Goal: Check status: Check status

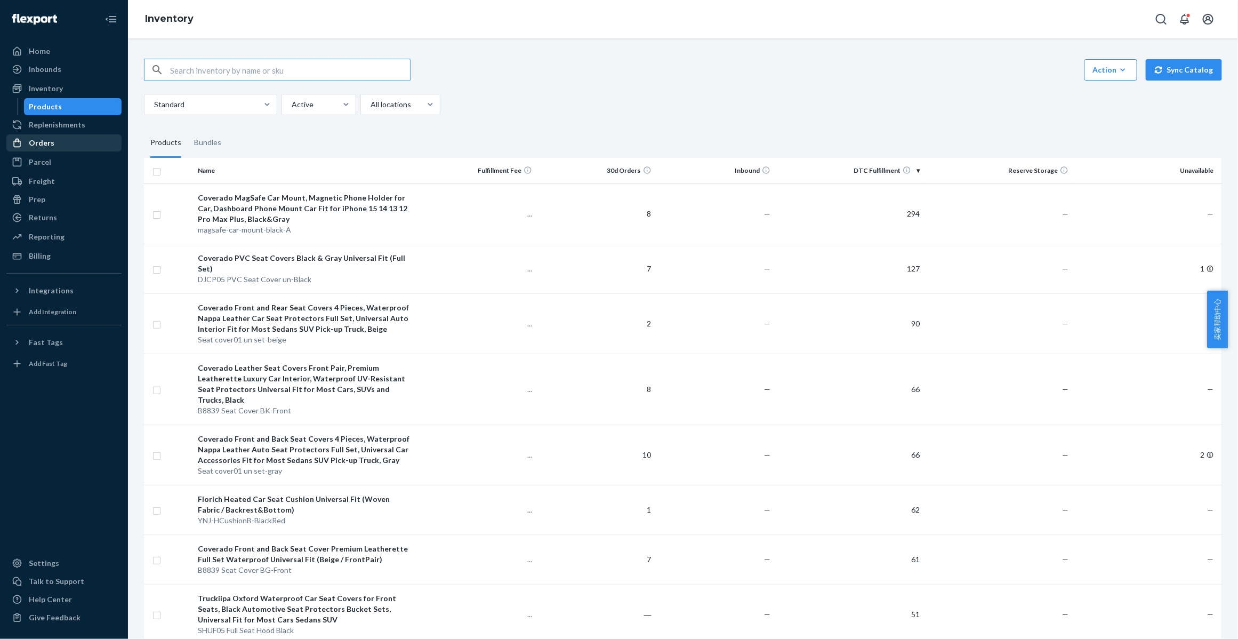
click at [58, 151] on link "Orders" at bounding box center [63, 142] width 115 height 17
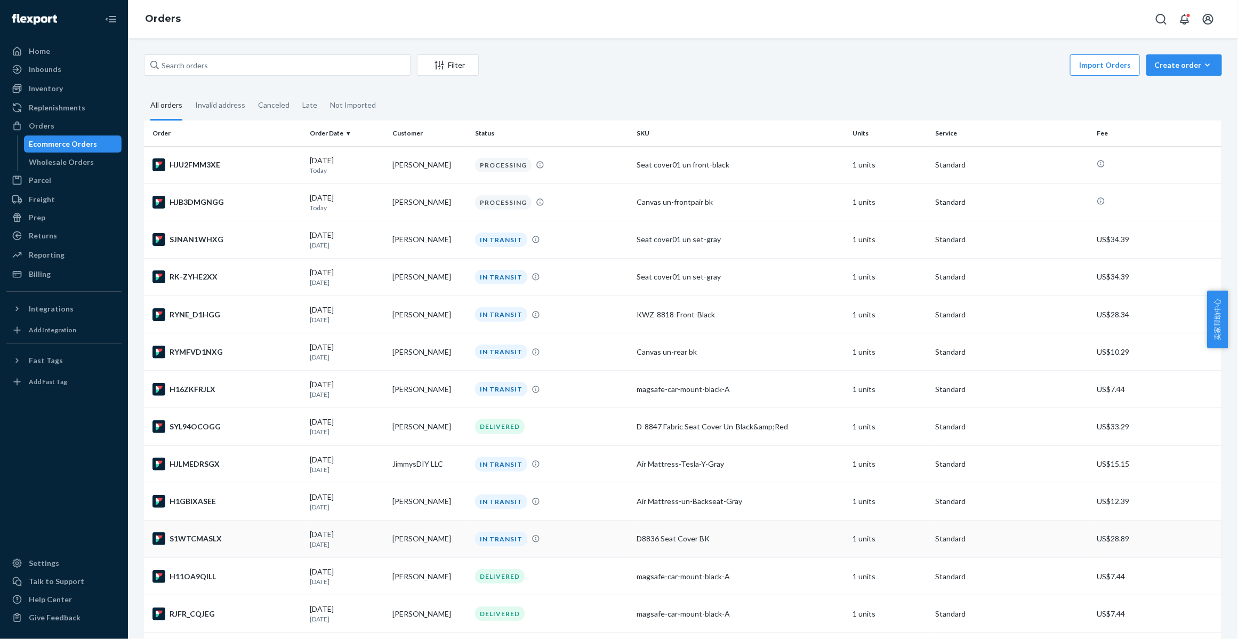
click at [193, 539] on div "S1WTCMASLX" at bounding box center [227, 538] width 149 height 13
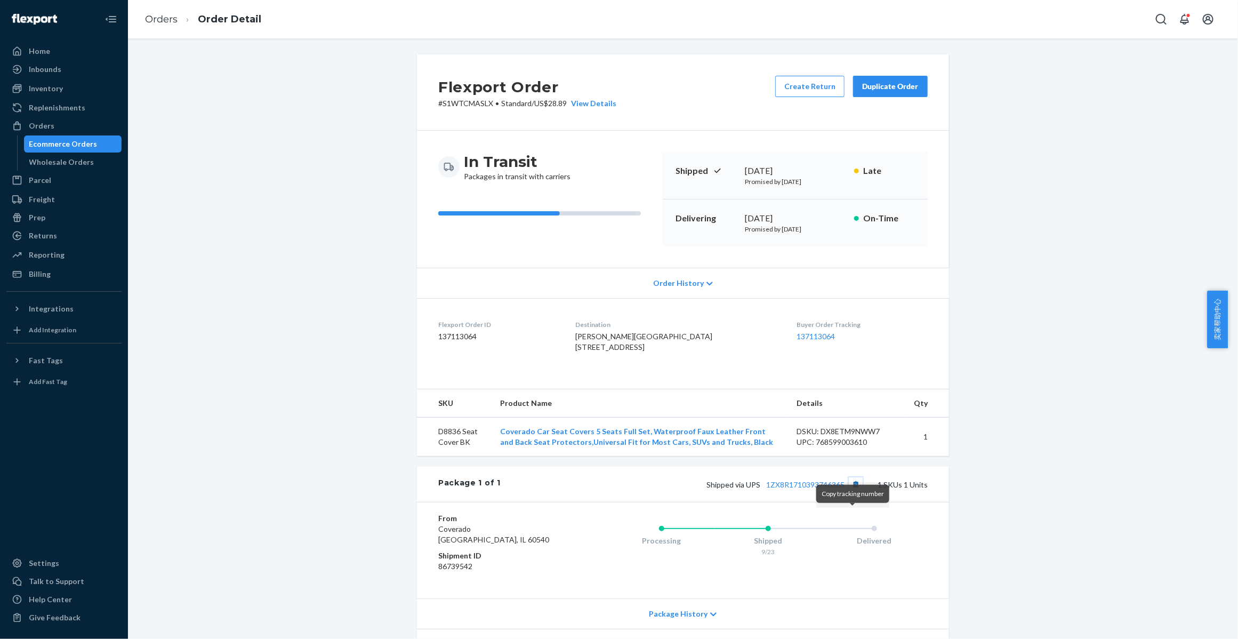
click at [852, 491] on button "Copy tracking number" at bounding box center [856, 484] width 14 height 14
click at [154, 19] on link "Orders" at bounding box center [161, 19] width 33 height 12
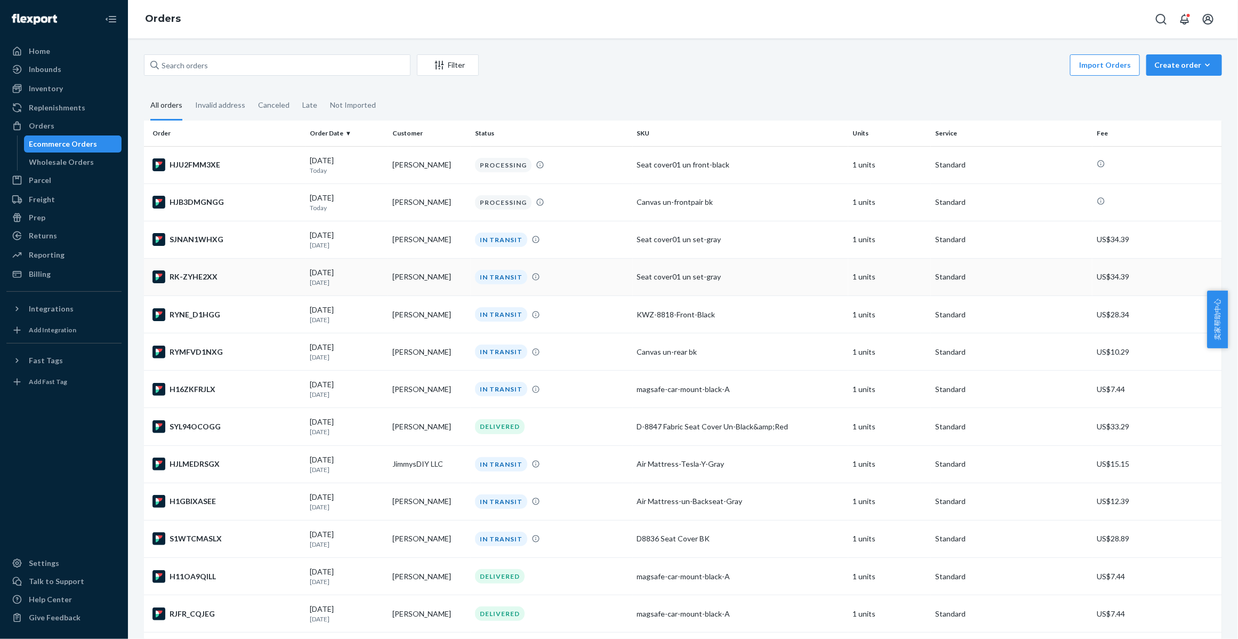
click at [198, 277] on div "RK-ZYHE2XX" at bounding box center [227, 276] width 149 height 13
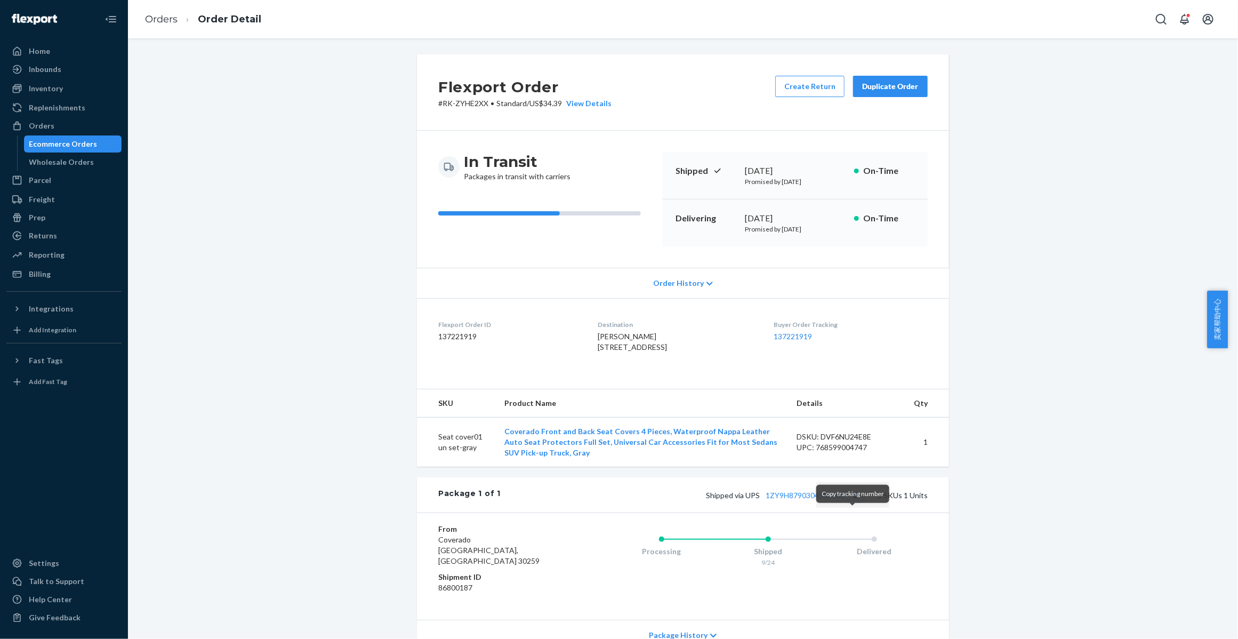
click at [852, 502] on button "Copy tracking number" at bounding box center [856, 495] width 14 height 14
click at [162, 19] on link "Orders" at bounding box center [161, 19] width 33 height 12
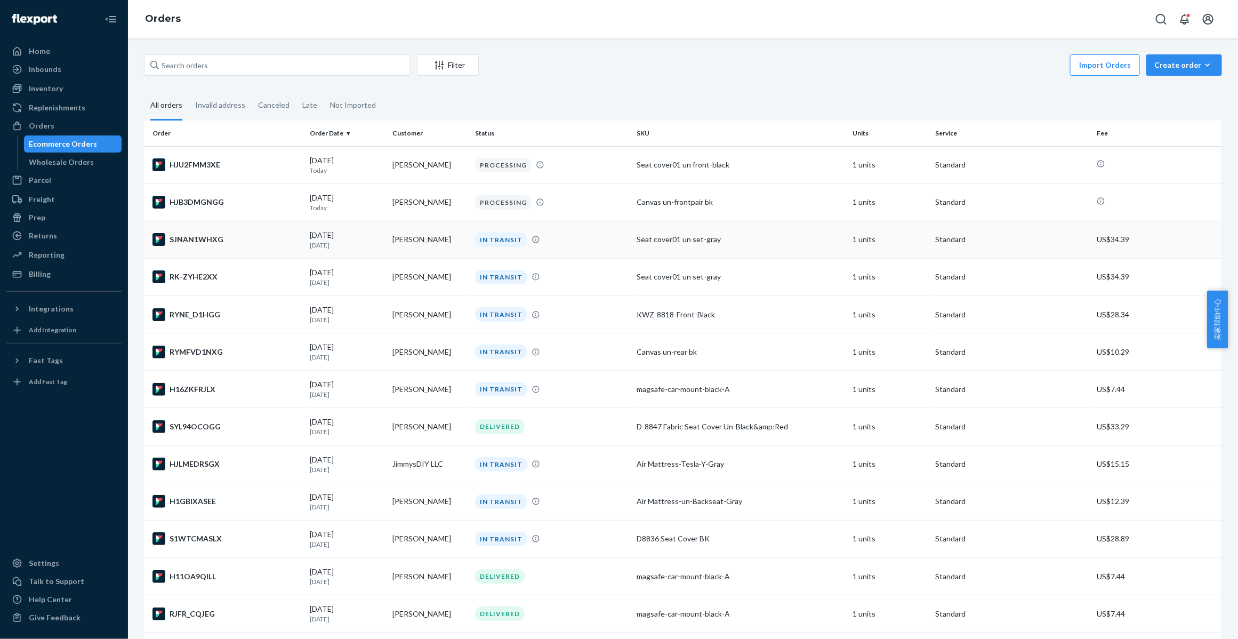
click at [180, 240] on div "SJNAN1WHXG" at bounding box center [227, 239] width 149 height 13
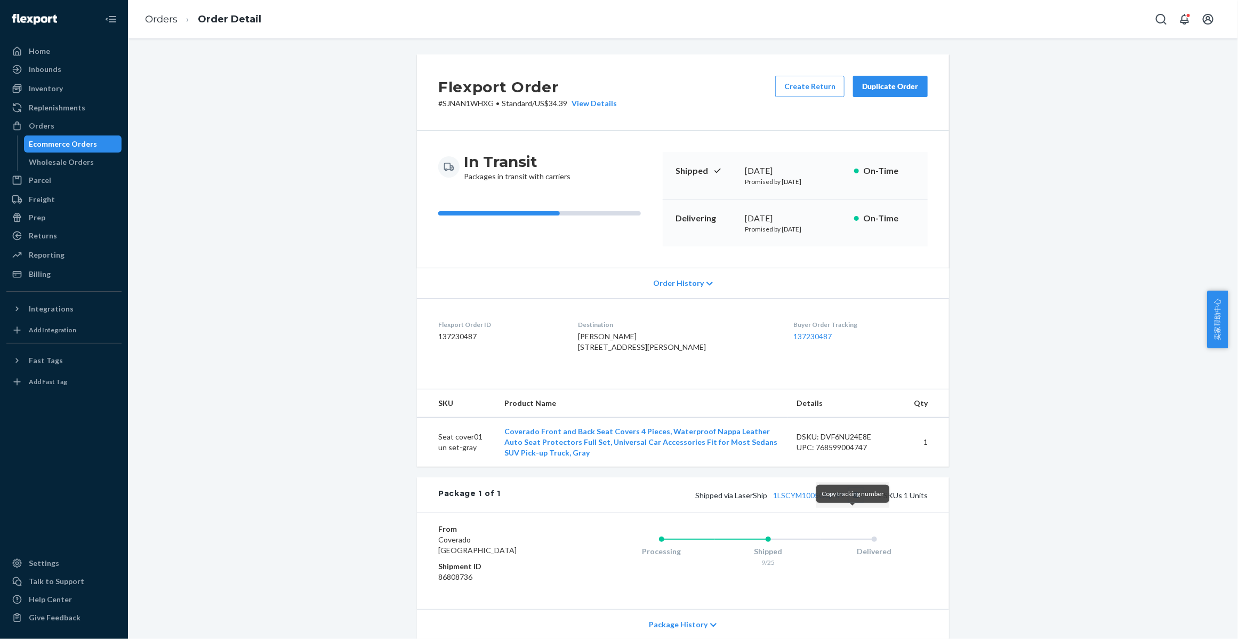
click at [854, 502] on button "Copy tracking number" at bounding box center [856, 495] width 14 height 14
